Goal: Task Accomplishment & Management: Use online tool/utility

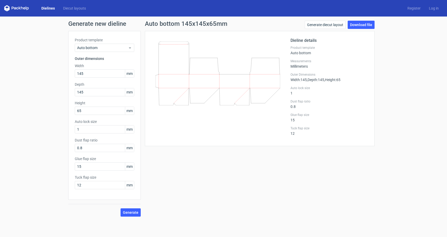
click at [235, 168] on div "Auto bottom 145x145x65mm Generate diecut layout Download file Dieline details P…" at bounding box center [260, 119] width 238 height 196
drag, startPoint x: 90, startPoint y: 74, endPoint x: 47, endPoint y: 69, distance: 42.7
click at [47, 69] on div "Generate new dieline Product template Auto bottom Outer dimensions Width 145 mm…" at bounding box center [223, 119] width 447 height 205
type input "220"
click at [135, 216] on button "Generate" at bounding box center [131, 213] width 20 height 8
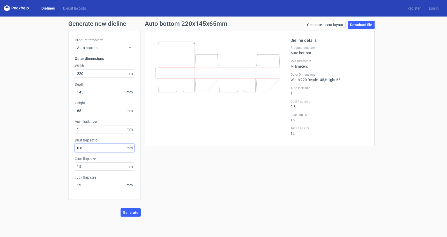
drag, startPoint x: 92, startPoint y: 148, endPoint x: 61, endPoint y: 145, distance: 30.9
click at [61, 145] on div "Generate new dieline Product template Auto bottom Outer dimensions Width 220 mm…" at bounding box center [223, 119] width 447 height 205
type input "50"
click at [137, 213] on span "Generate" at bounding box center [131, 213] width 16 height 4
click at [370, 22] on link "Download file" at bounding box center [361, 25] width 27 height 8
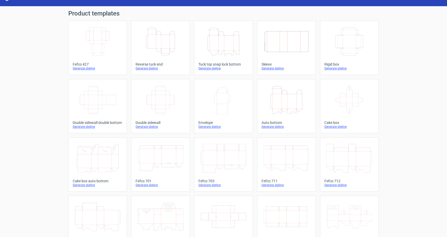
scroll to position [5, 0]
